Goal: Information Seeking & Learning: Compare options

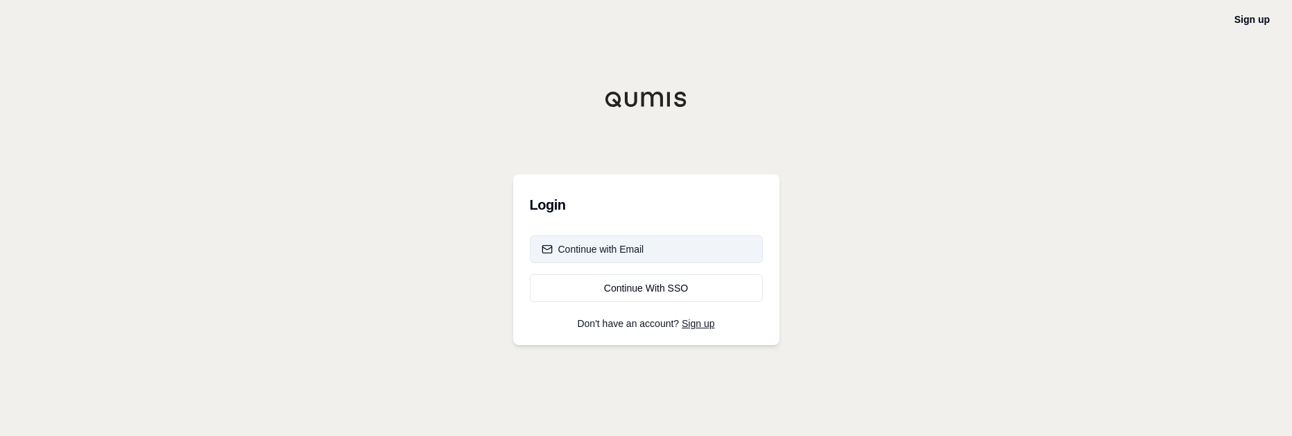
click at [599, 251] on div "Continue with Email" at bounding box center [593, 249] width 103 height 14
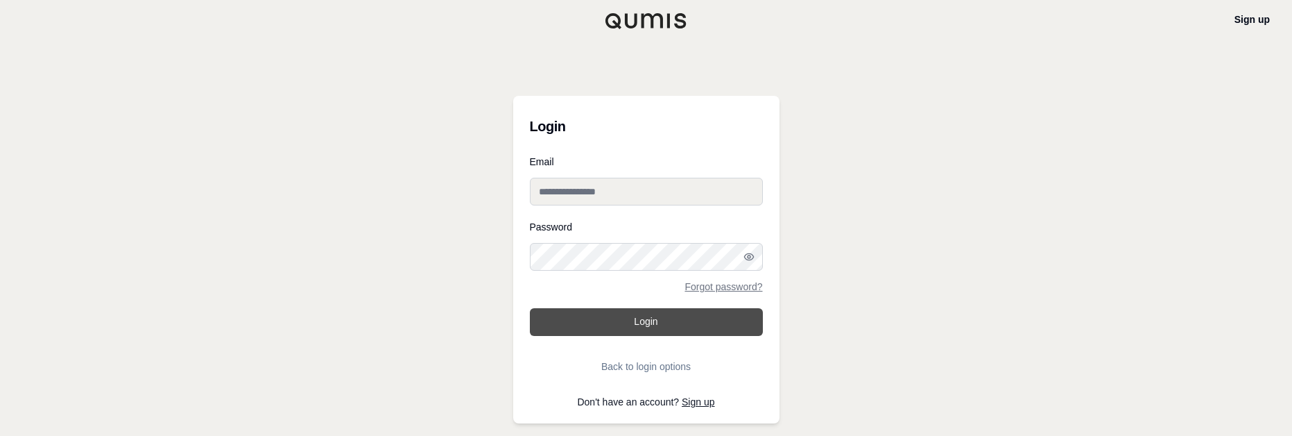
type input "**********"
click at [632, 329] on button "Login" at bounding box center [646, 322] width 233 height 28
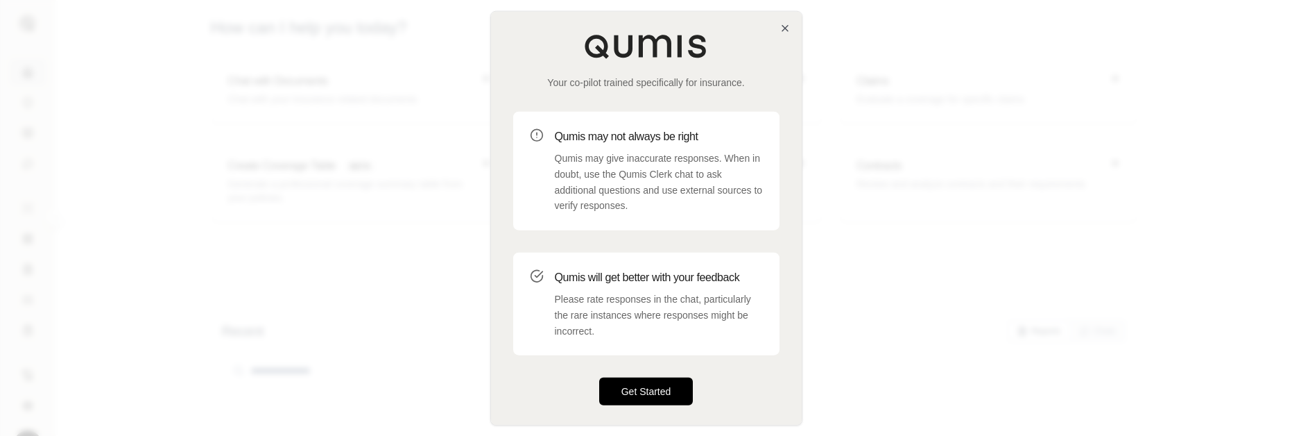
click at [665, 395] on button "Get Started" at bounding box center [646, 391] width 94 height 28
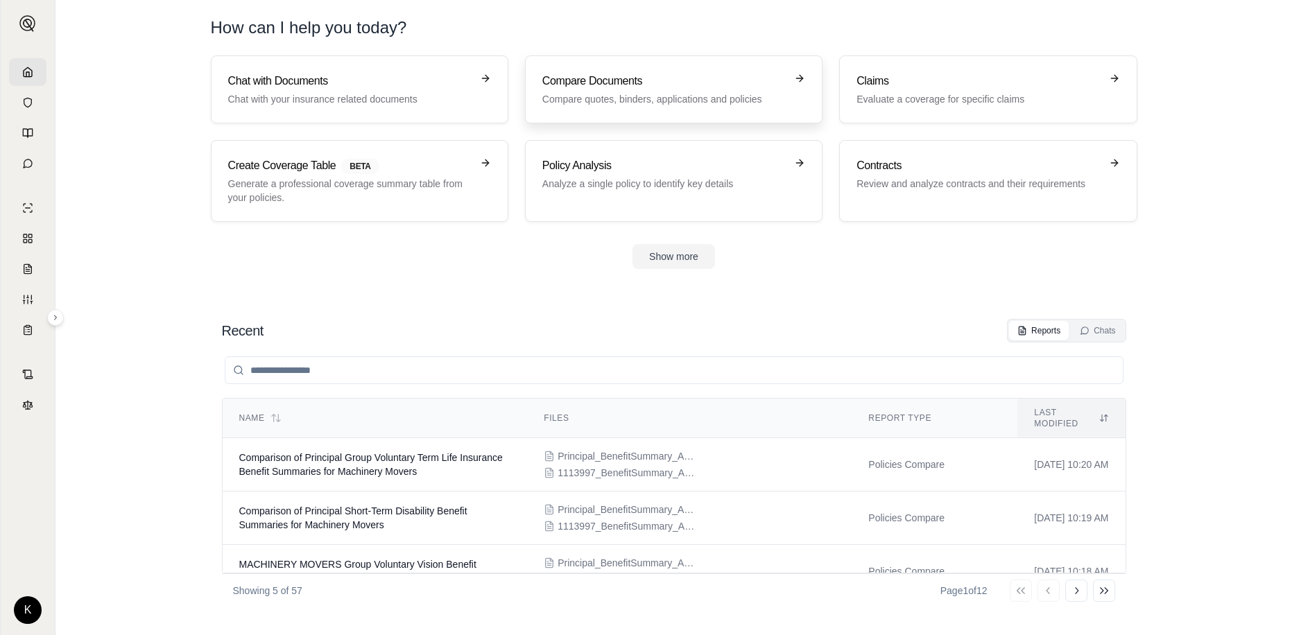
click at [640, 101] on p "Compare quotes, binders, applications and policies" at bounding box center [663, 99] width 243 height 14
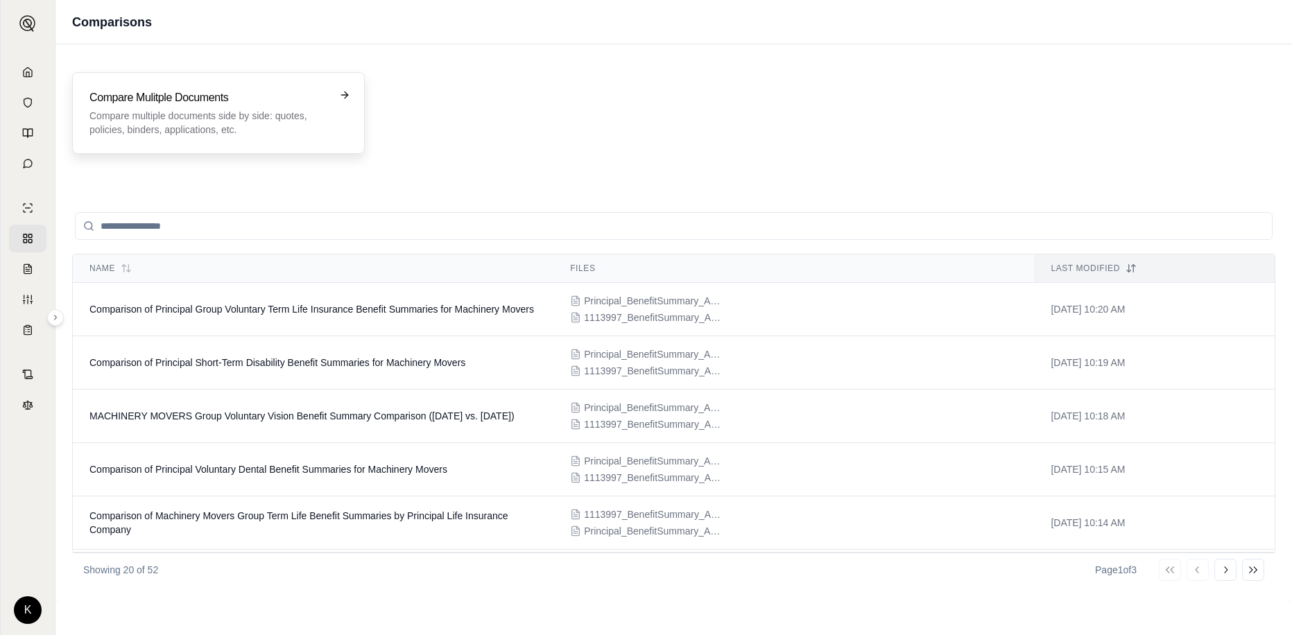
click at [182, 95] on h3 "Compare Mulitple Documents" at bounding box center [208, 97] width 239 height 17
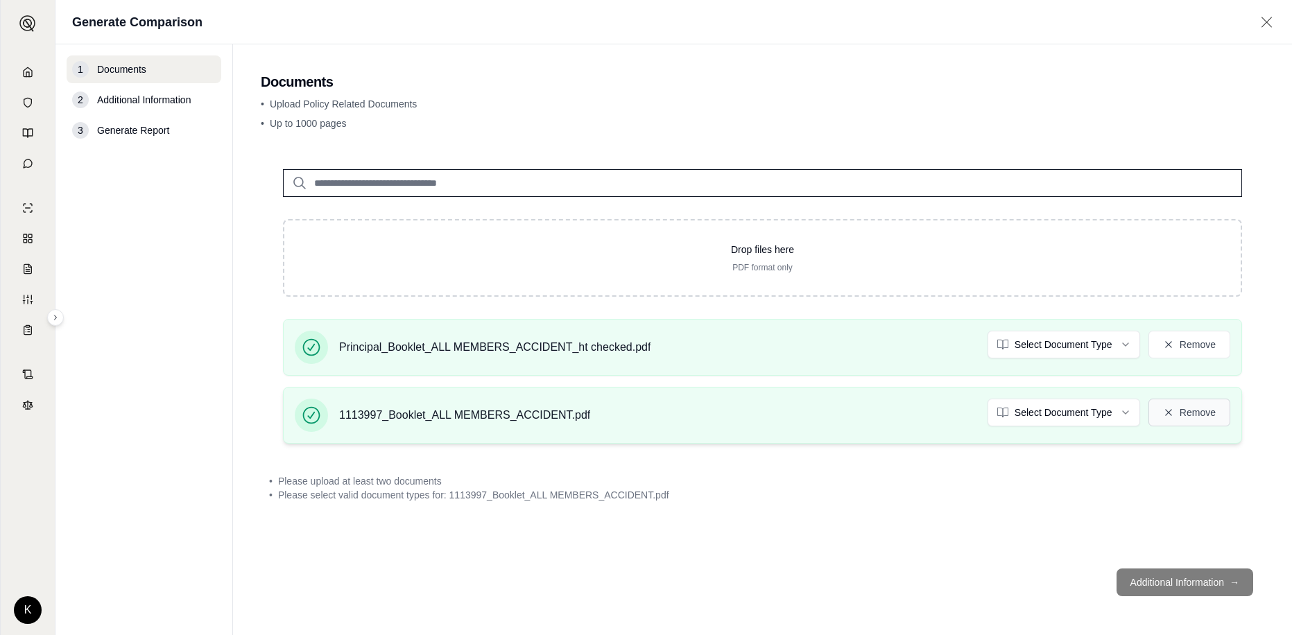
click at [870, 408] on button "Remove" at bounding box center [1190, 413] width 82 height 28
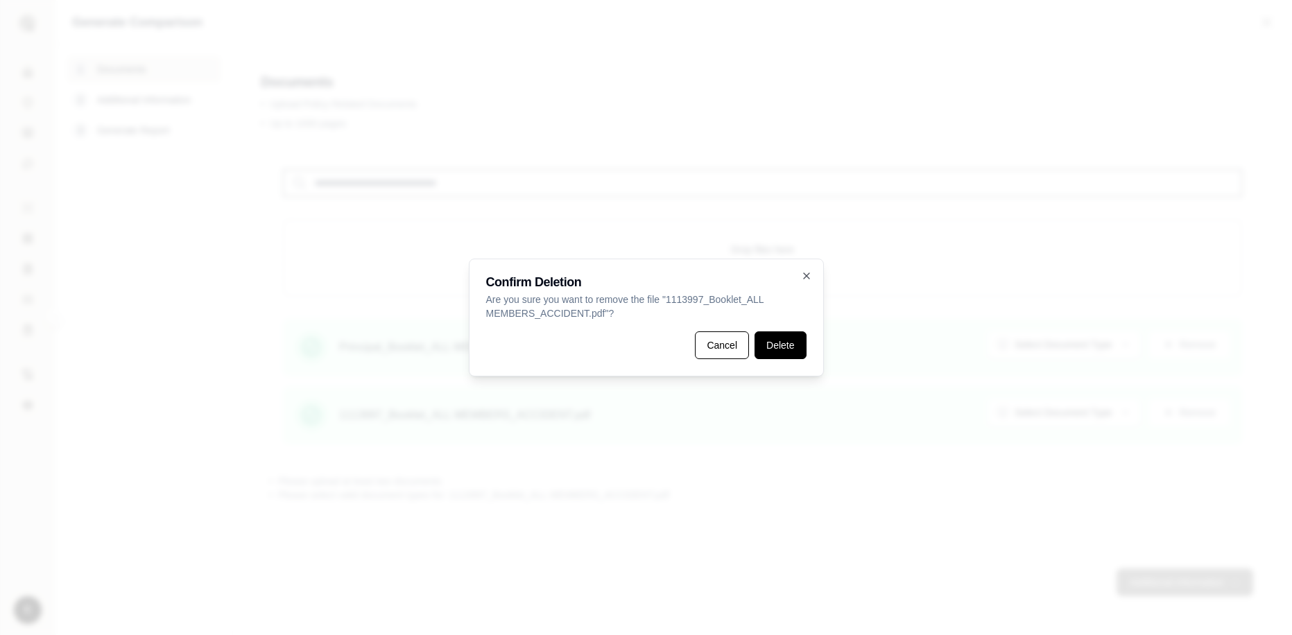
click at [766, 342] on button "Delete" at bounding box center [780, 346] width 51 height 28
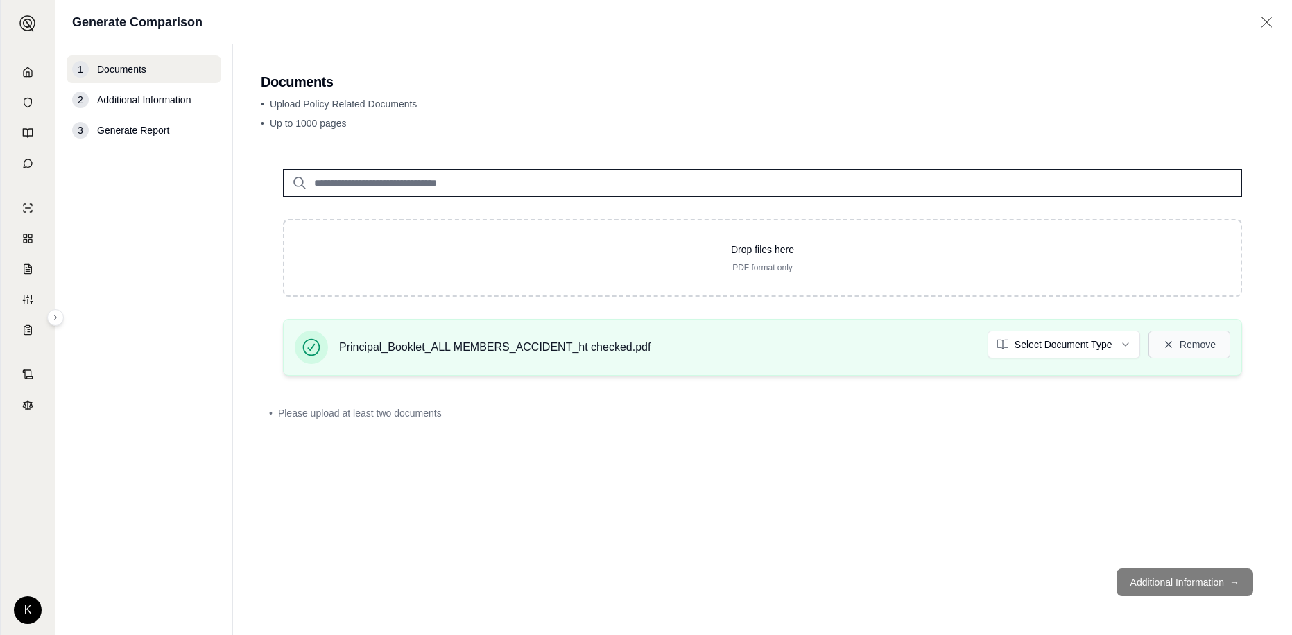
click at [870, 337] on button "Remove" at bounding box center [1190, 345] width 82 height 28
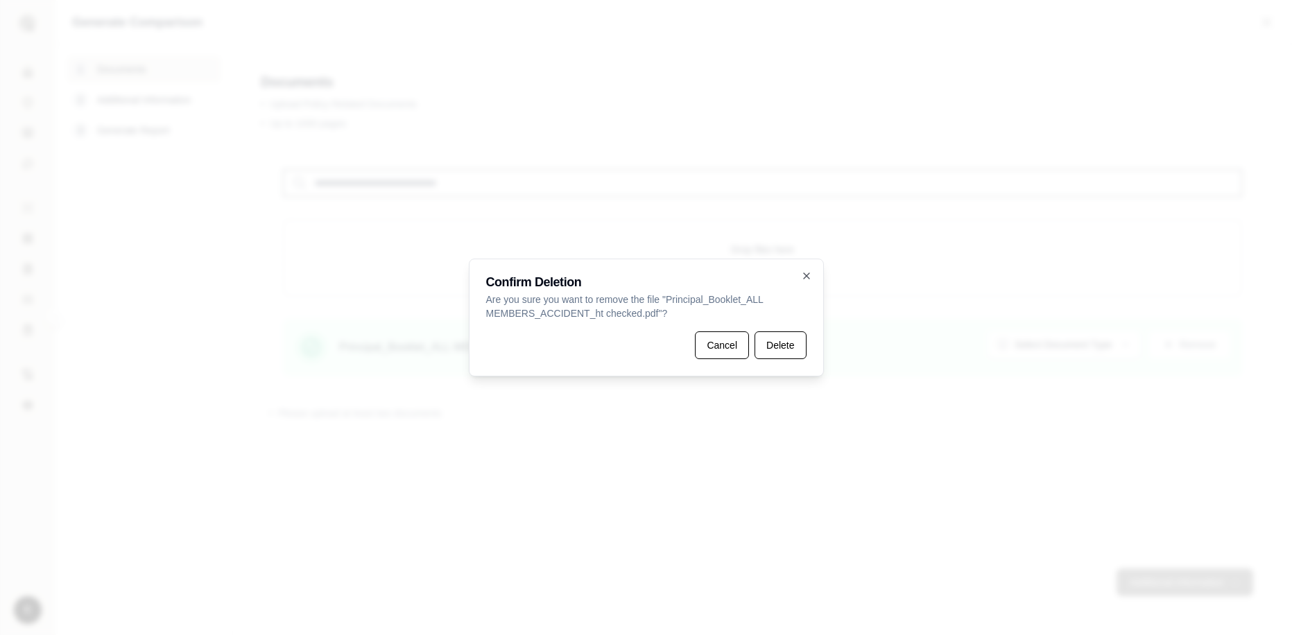
click at [800, 350] on button "Delete" at bounding box center [780, 346] width 51 height 28
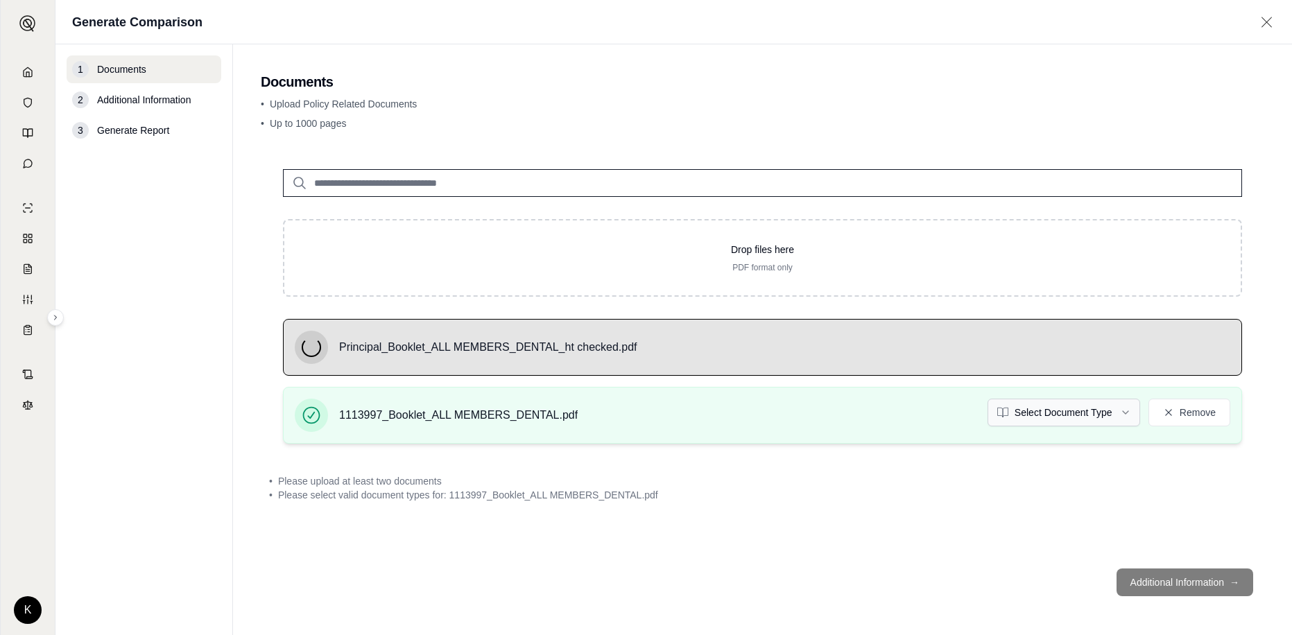
click at [870, 414] on html "K Generate Comparison 1 Documents 2 Additional Information 3 Generate Report Do…" at bounding box center [646, 317] width 1292 height 635
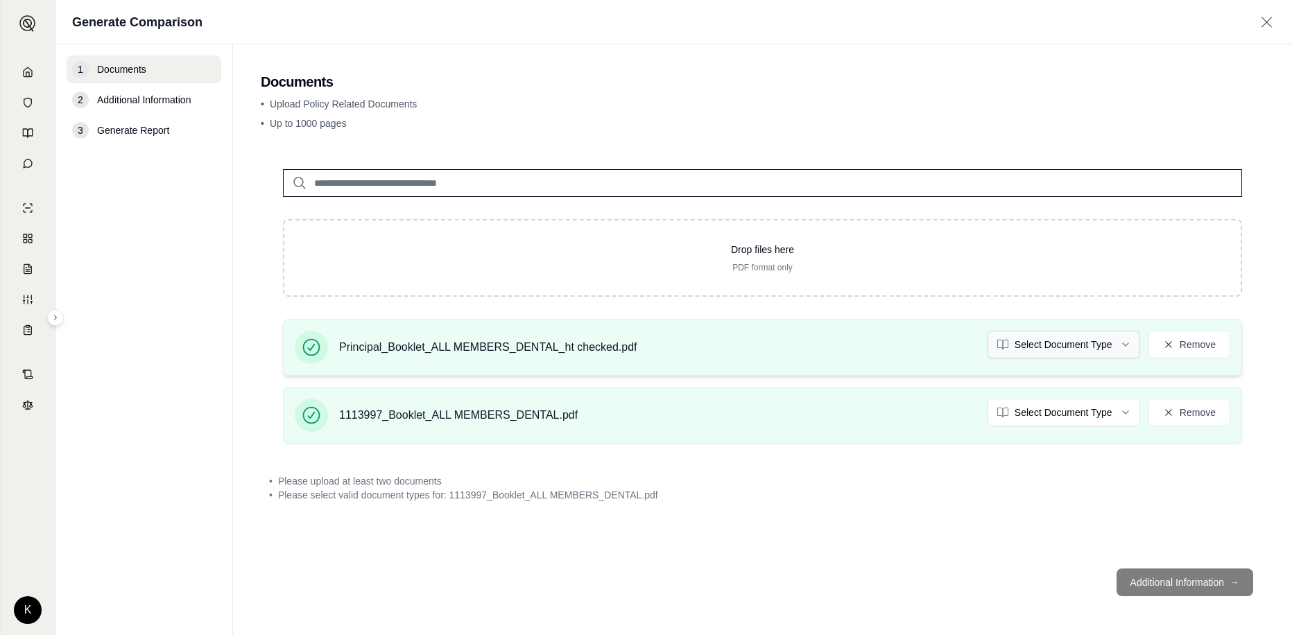
click at [870, 350] on html "K Generate Comparison 1 Documents 2 Additional Information 3 Generate Report Do…" at bounding box center [646, 317] width 1292 height 635
click at [870, 435] on footer "Additional Information →" at bounding box center [763, 583] width 1004 height 50
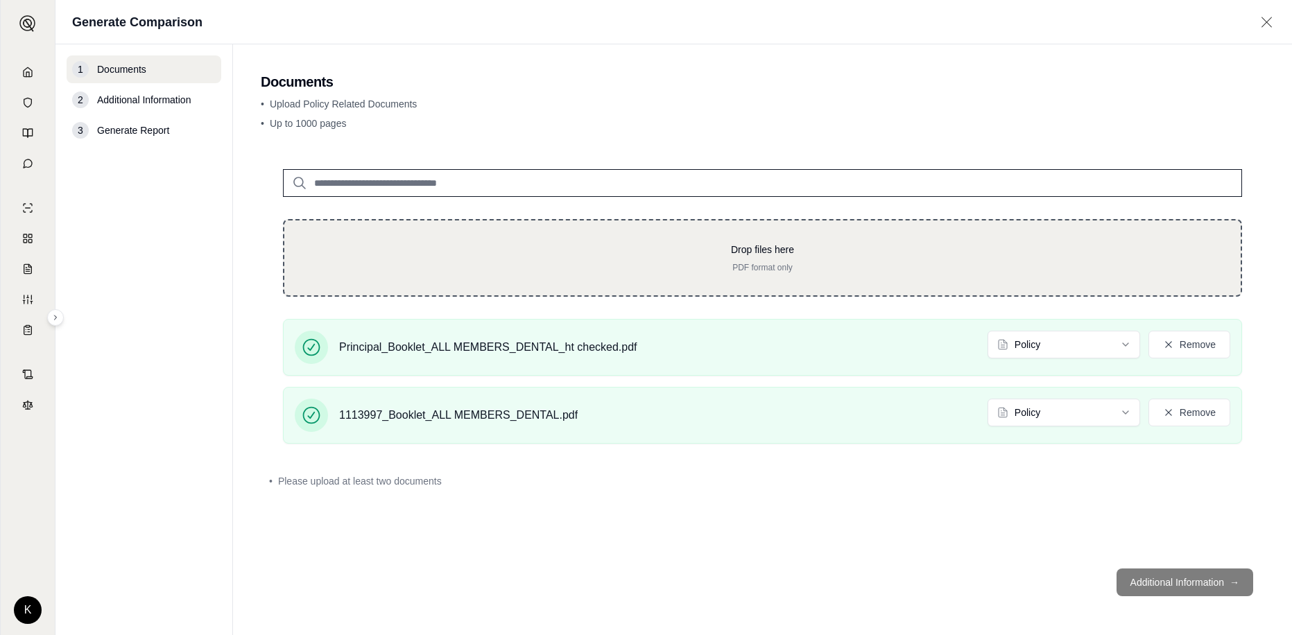
click at [870, 255] on p "Drop files here" at bounding box center [763, 250] width 912 height 14
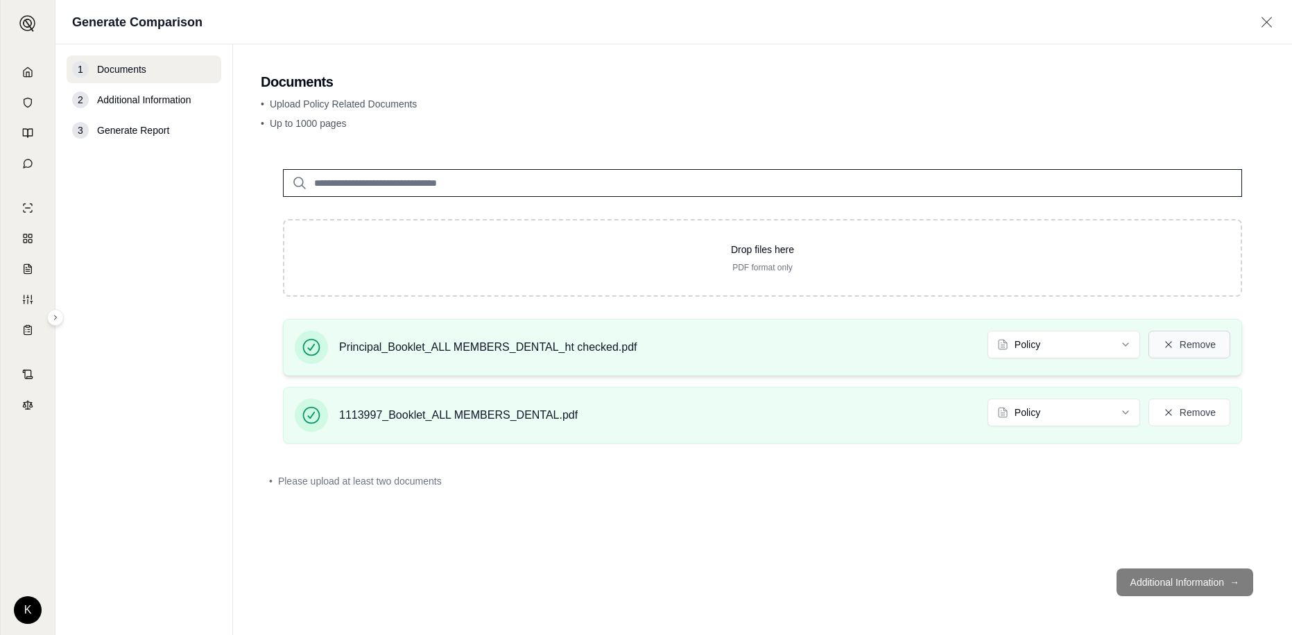
click at [870, 332] on button "Remove" at bounding box center [1190, 345] width 82 height 28
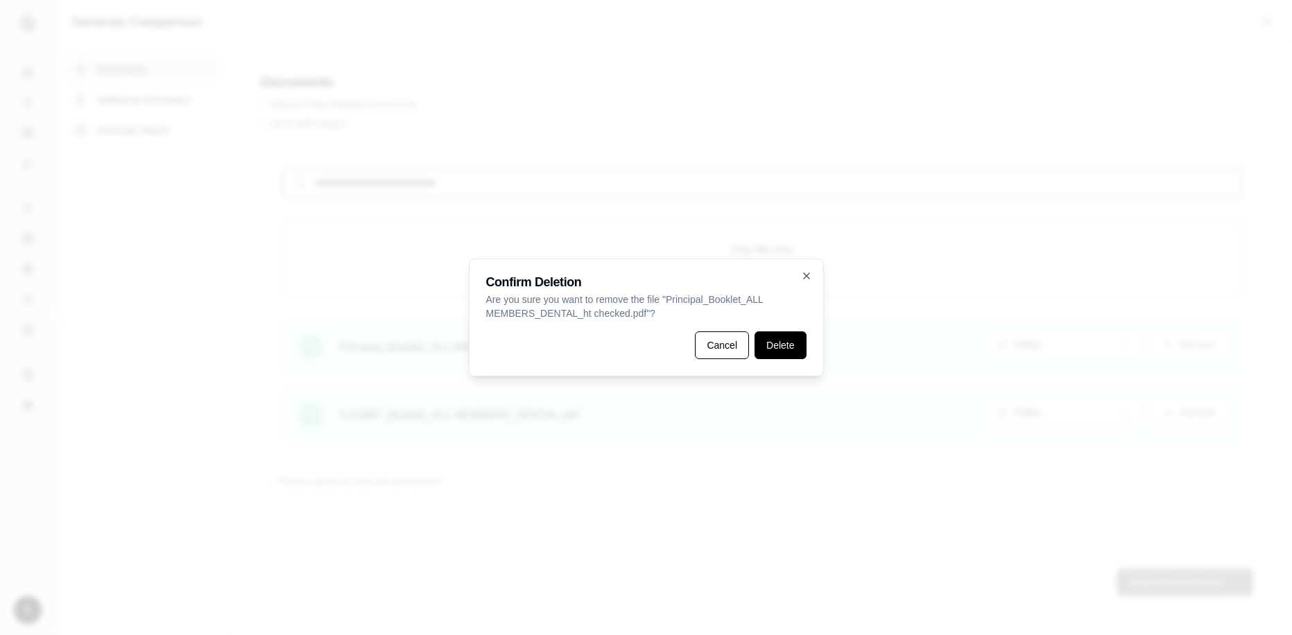
click at [785, 346] on button "Delete" at bounding box center [780, 346] width 51 height 28
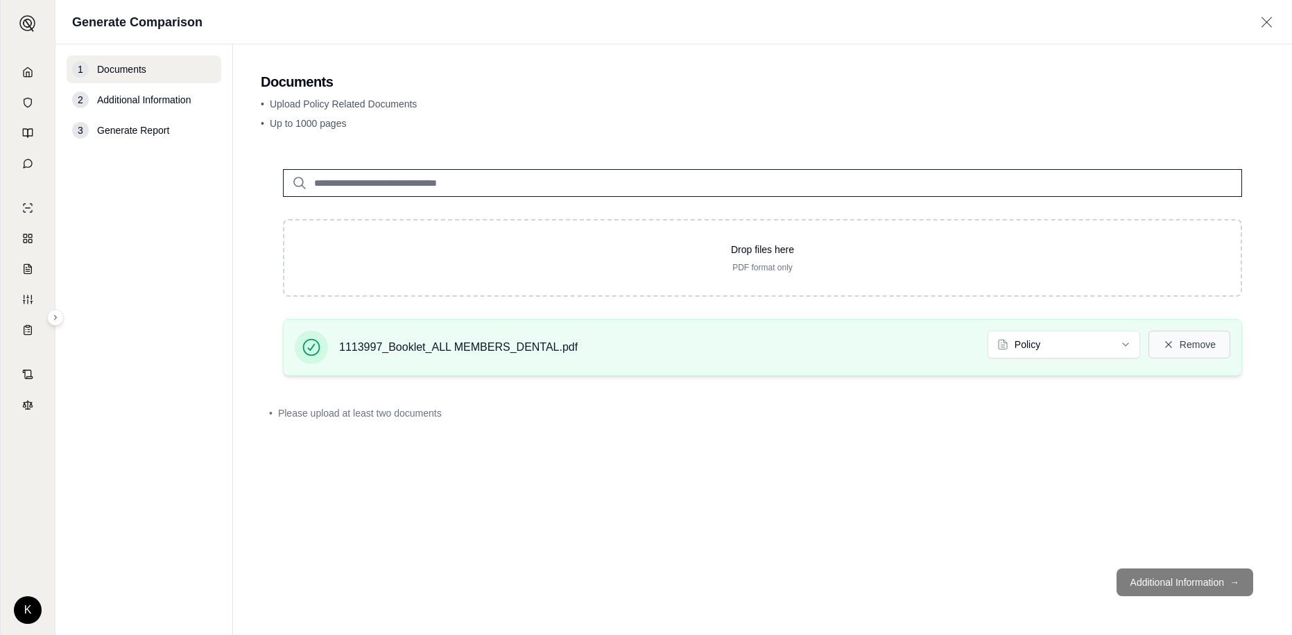
click at [870, 349] on button "Remove" at bounding box center [1190, 345] width 82 height 28
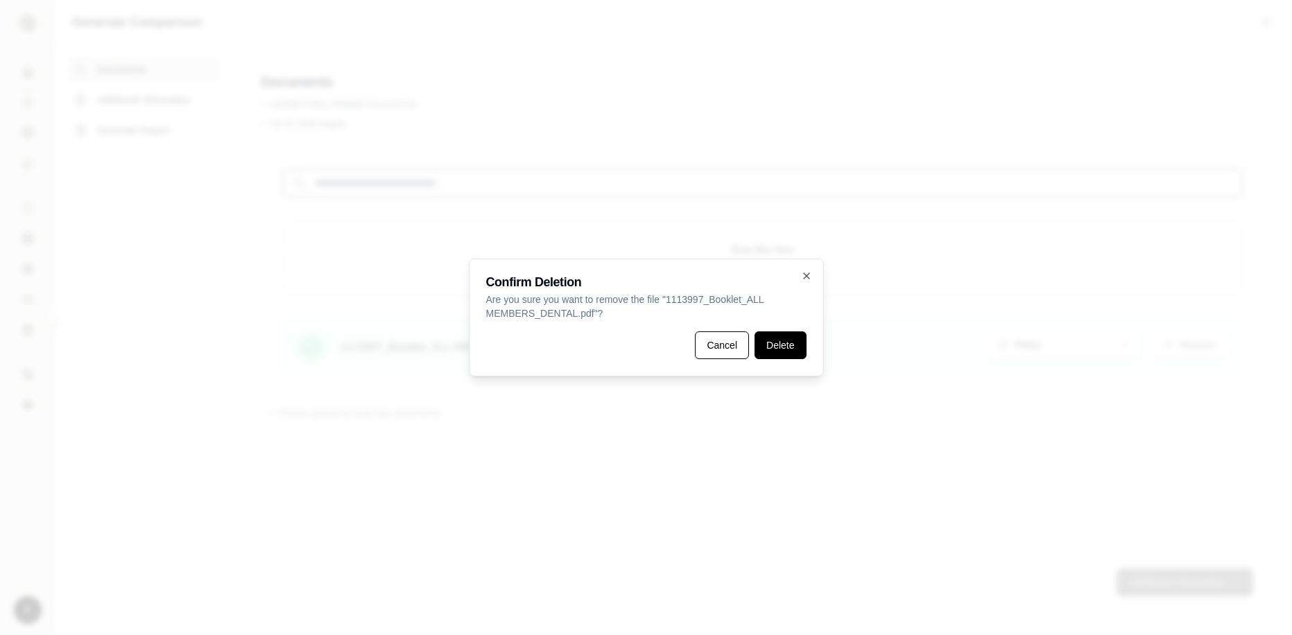
drag, startPoint x: 781, startPoint y: 352, endPoint x: 760, endPoint y: 363, distance: 23.6
click at [780, 352] on button "Delete" at bounding box center [780, 346] width 51 height 28
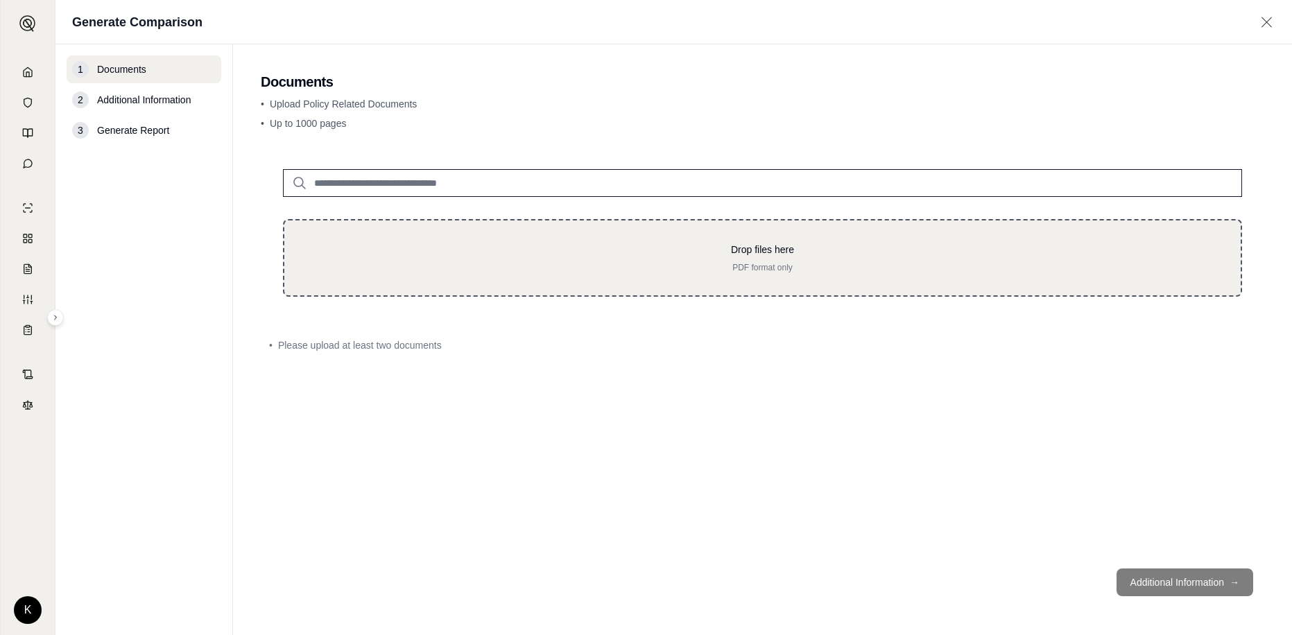
click at [766, 257] on div "Drop files here PDF format only" at bounding box center [763, 258] width 912 height 31
click at [683, 221] on div "Drop files here PDF format only" at bounding box center [762, 258] width 959 height 78
